Goal: Task Accomplishment & Management: Manage account settings

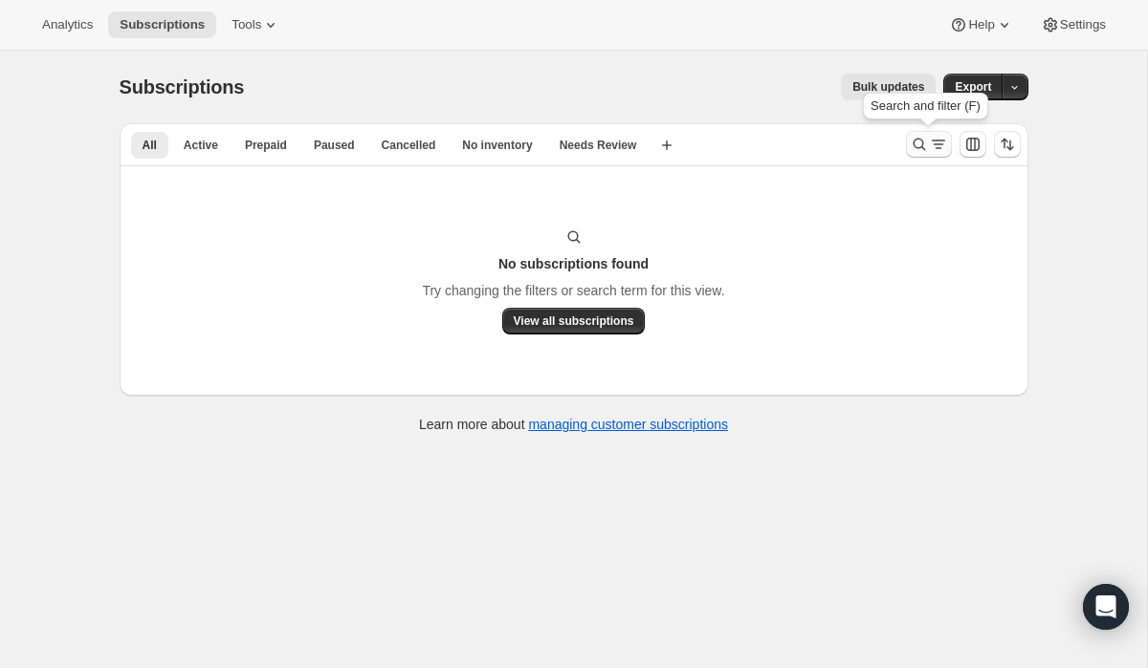
click at [920, 144] on icon "Search and filter results" at bounding box center [918, 144] width 19 height 19
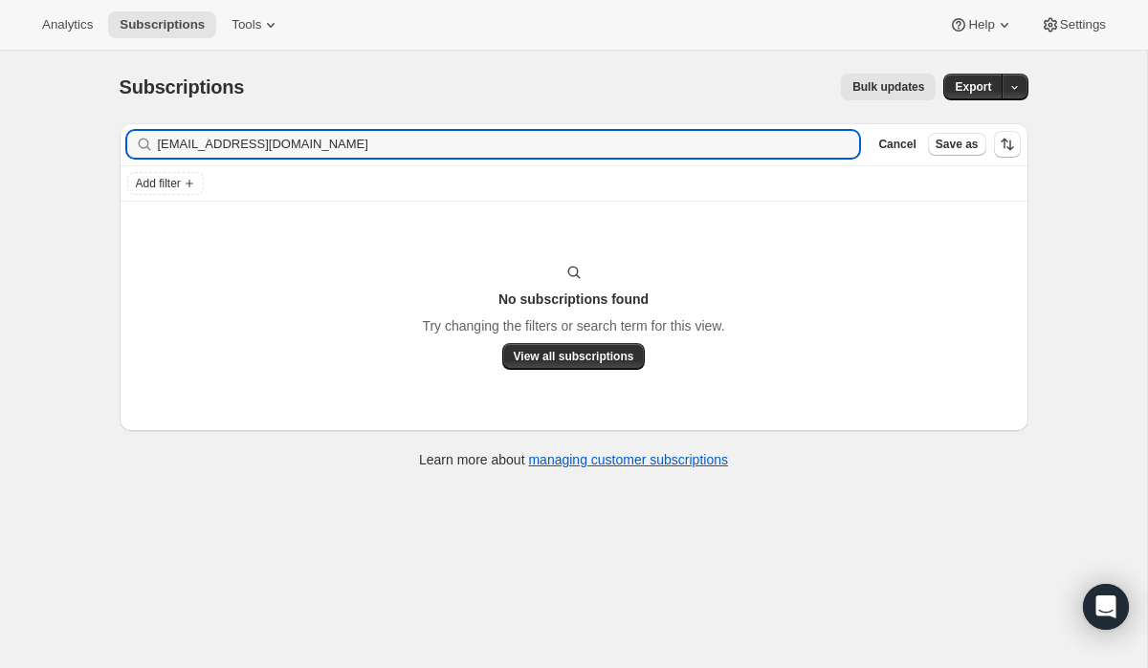
drag, startPoint x: 333, startPoint y: 145, endPoint x: 139, endPoint y: 144, distance: 194.1
click at [140, 144] on div "[EMAIL_ADDRESS][DOMAIN_NAME] Clear" at bounding box center [493, 144] width 732 height 27
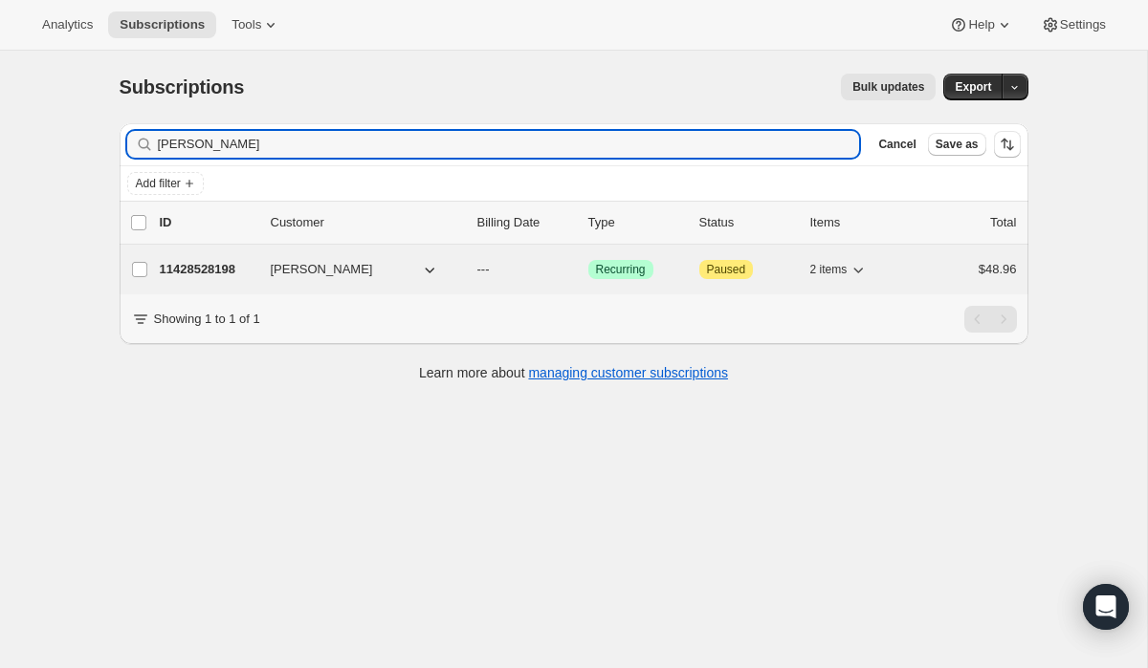
type input "[PERSON_NAME]"
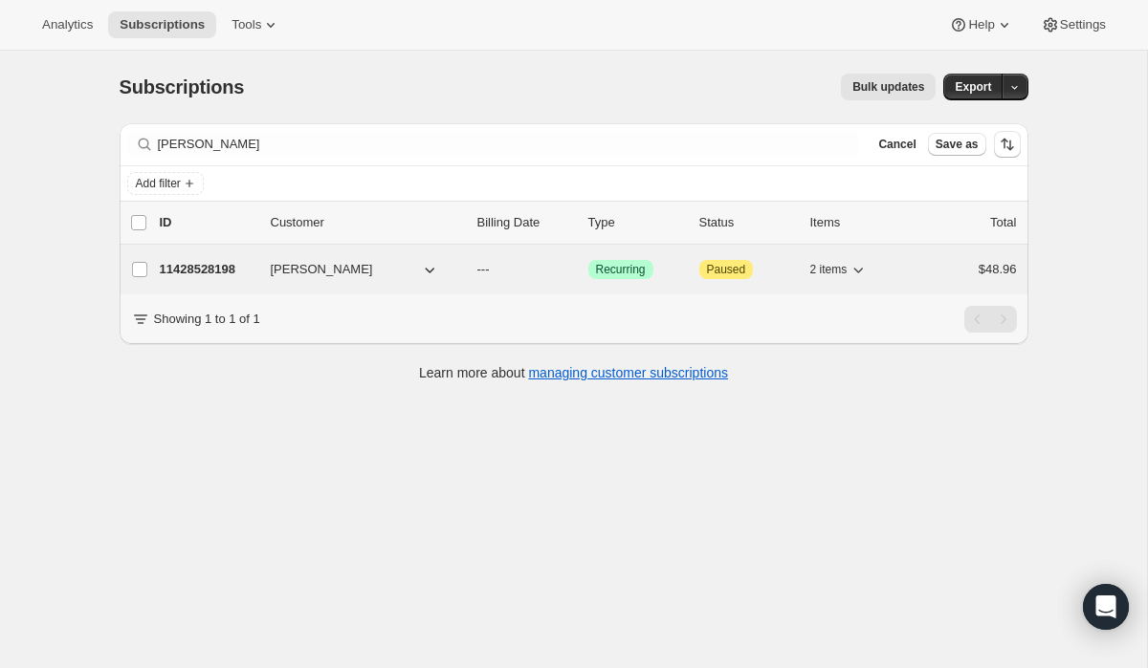
click at [248, 273] on p "11428528198" at bounding box center [208, 269] width 96 height 19
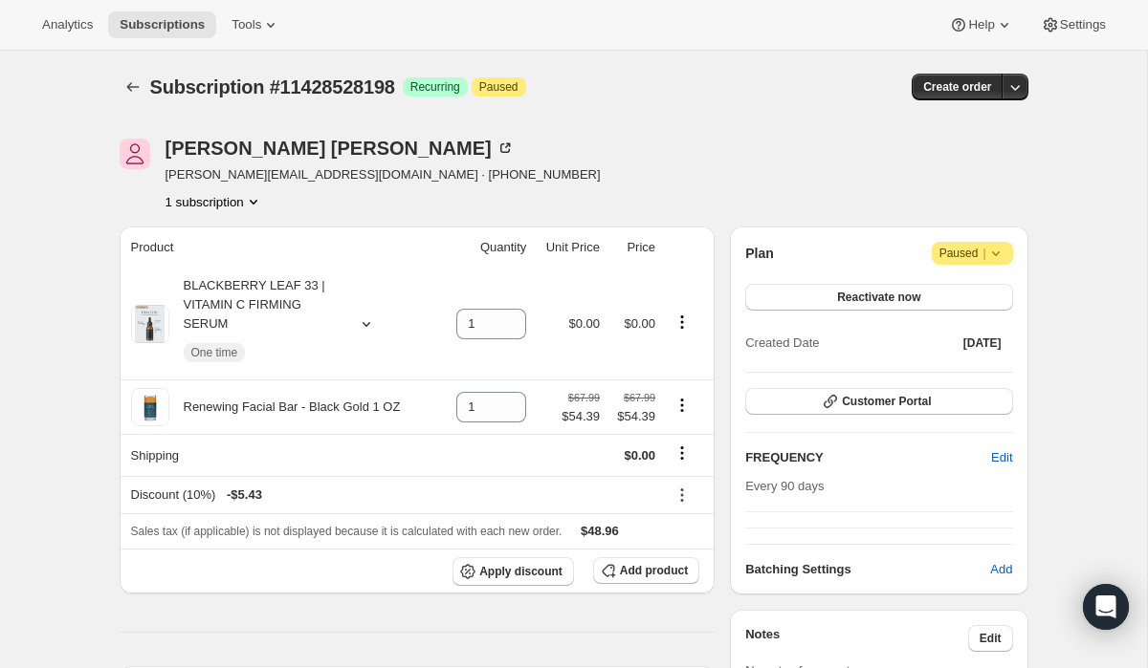
click at [1000, 251] on icon at bounding box center [995, 253] width 19 height 19
click at [995, 296] on span "Cancel subscription" at bounding box center [967, 291] width 108 height 14
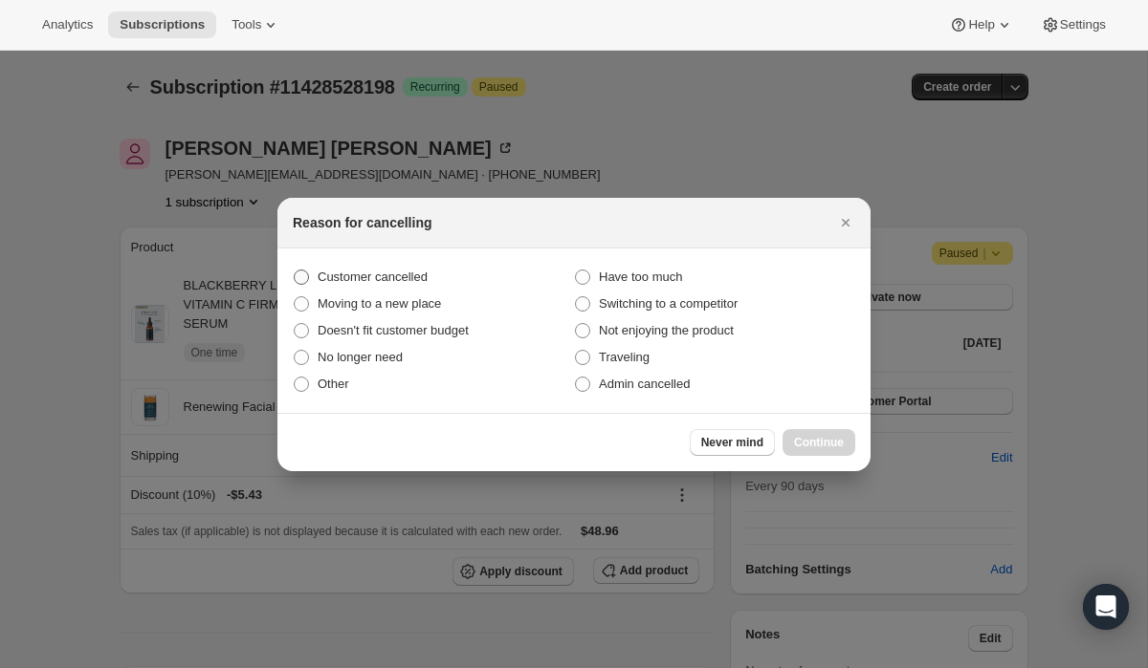
click at [422, 275] on span "Customer cancelled" at bounding box center [372, 277] width 110 height 14
click at [295, 271] on input "Customer cancelled" at bounding box center [294, 270] width 1 height 1
radio input "true"
click at [816, 441] on span "Continue" at bounding box center [819, 442] width 50 height 15
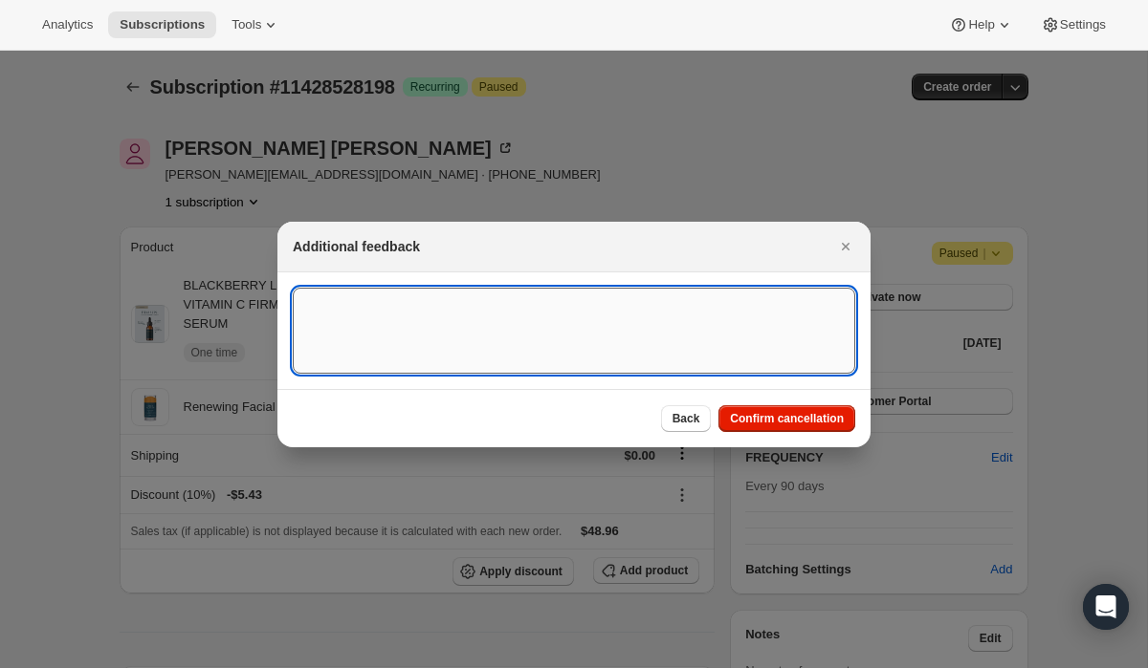
click at [676, 323] on textarea ":r2u:" at bounding box center [574, 331] width 562 height 86
paste textarea "15148"
type textarea "Customer Cancelled, Ticket # 15148"
click at [775, 412] on span "Confirm cancellation" at bounding box center [787, 418] width 114 height 15
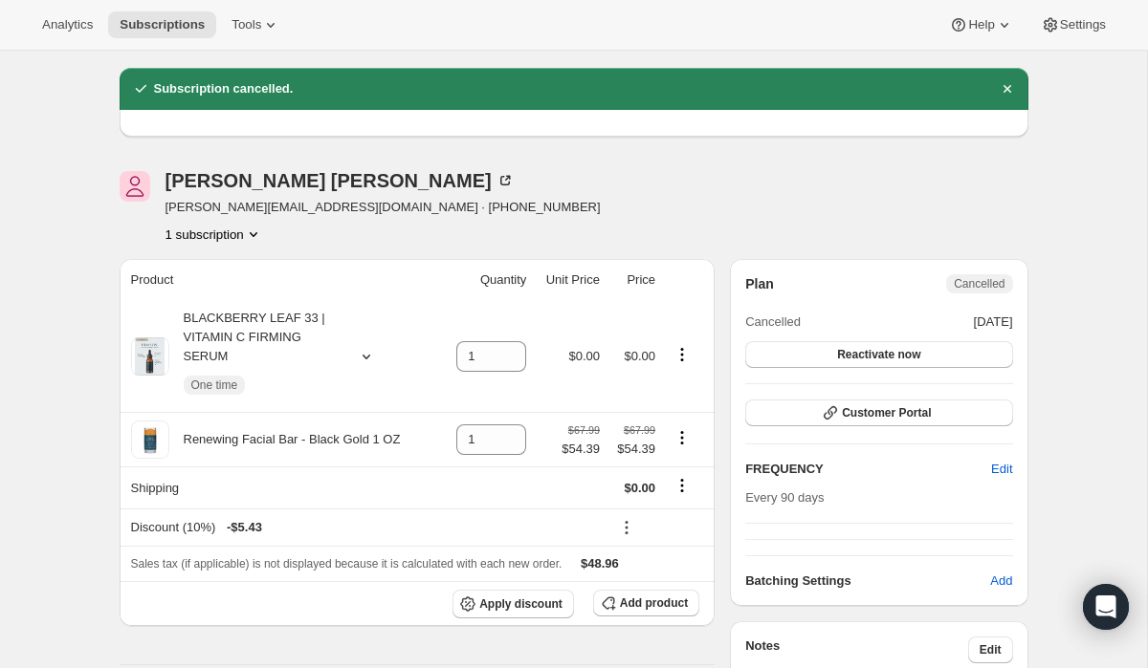
scroll to position [53, 0]
